Goal: Task Accomplishment & Management: Manage account settings

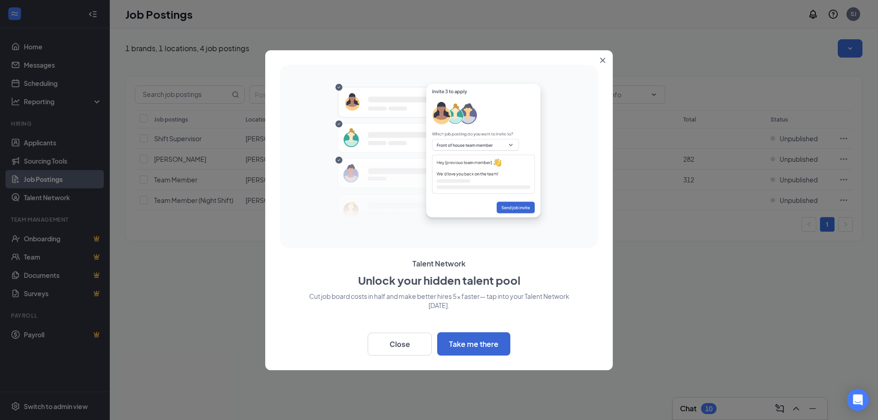
click at [602, 63] on icon "Close" at bounding box center [602, 60] width 5 height 5
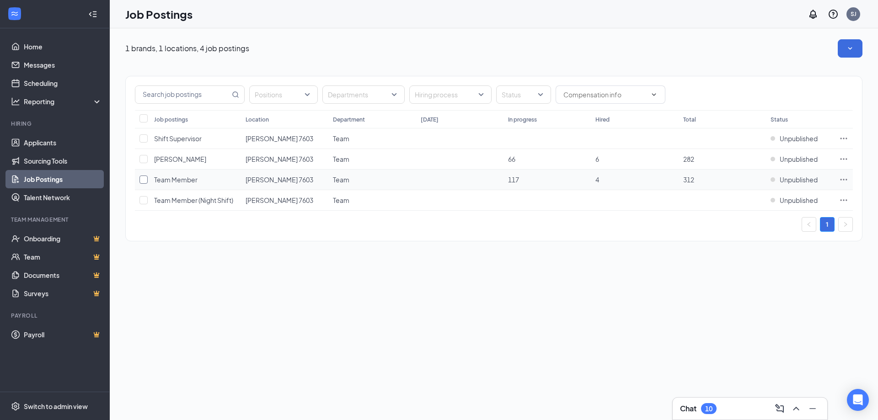
click at [141, 179] on input "checkbox" at bounding box center [143, 180] width 8 height 8
checkbox input "true"
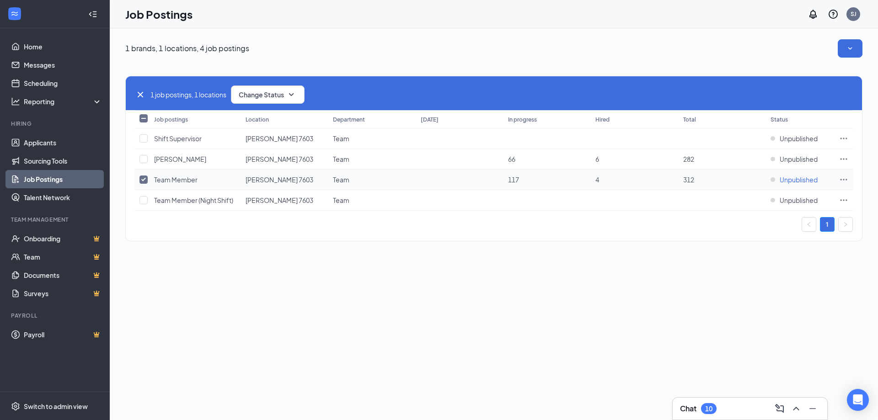
click at [773, 180] on div "Unpublished" at bounding box center [793, 179] width 47 height 9
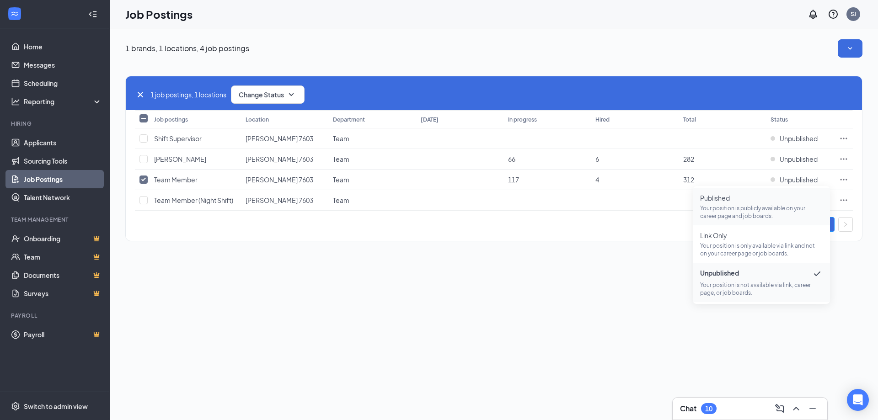
click at [758, 206] on p "Your position is publicly available on your career page and job boards." at bounding box center [761, 212] width 123 height 16
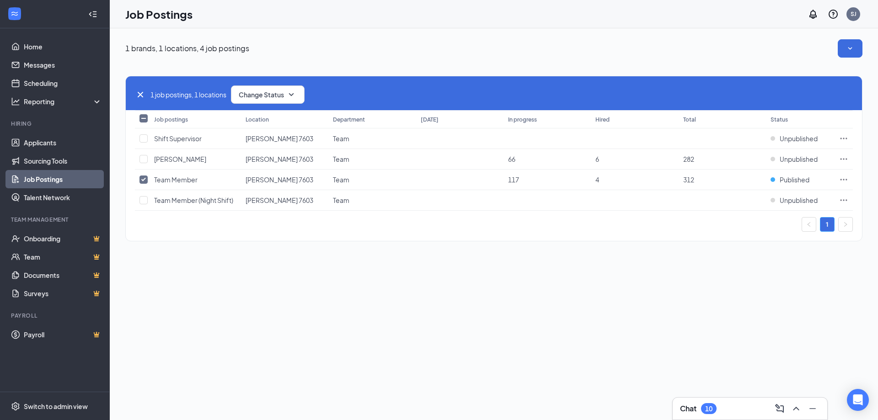
click at [825, 222] on link "1" at bounding box center [827, 225] width 14 height 14
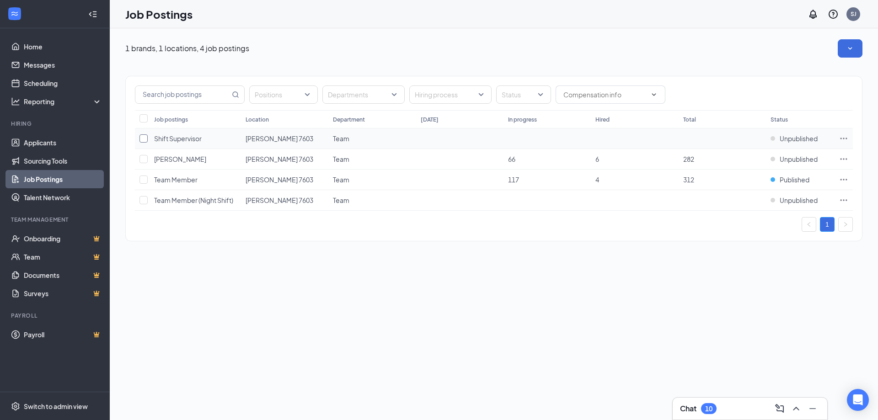
click at [145, 138] on input "checkbox" at bounding box center [143, 138] width 8 height 8
checkbox input "true"
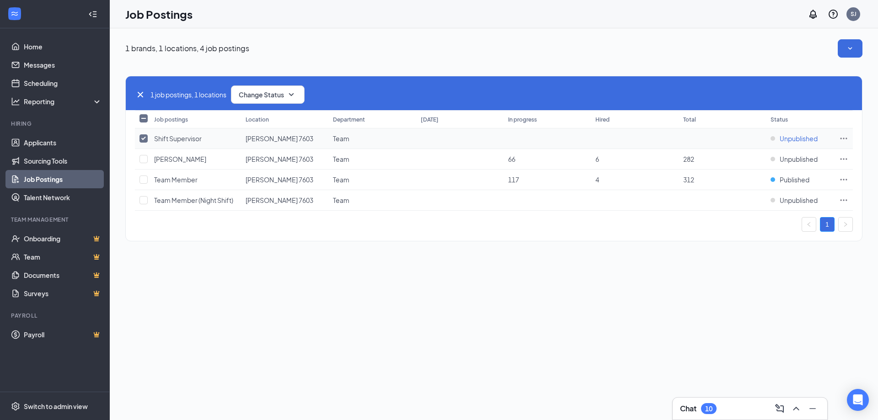
click at [772, 137] on div "Unpublished" at bounding box center [793, 138] width 47 height 9
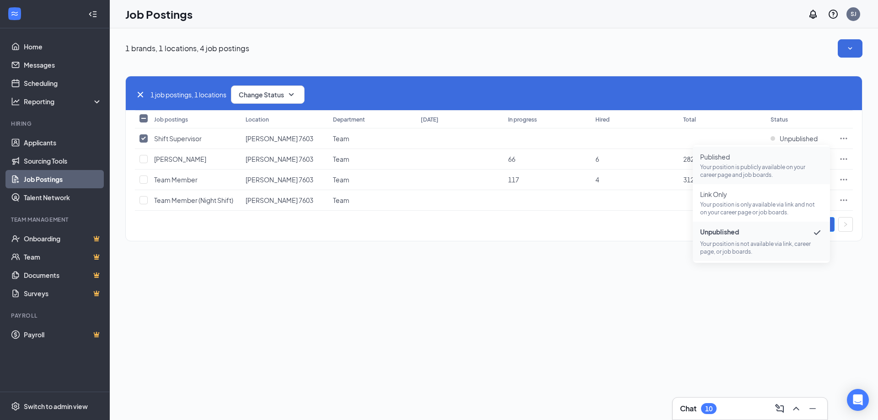
click at [747, 160] on span "Published" at bounding box center [761, 156] width 123 height 9
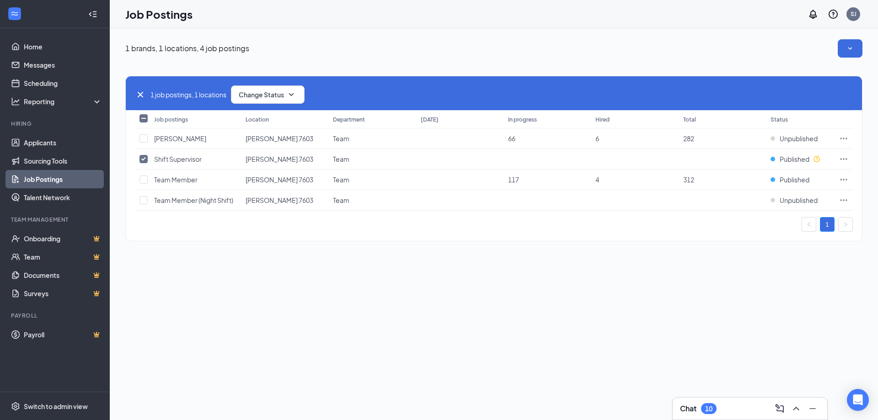
click at [555, 366] on div "1 brands, 1 locations, 4 job postings 1 job postings, 1 locations Change Status…" at bounding box center [494, 224] width 768 height 392
